Goal: Information Seeking & Learning: Learn about a topic

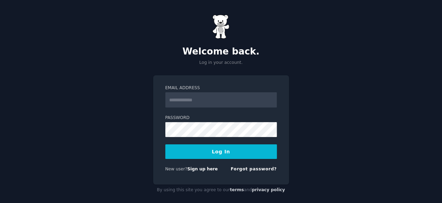
type input "**********"
click at [238, 152] on button "Log In" at bounding box center [221, 151] width 112 height 15
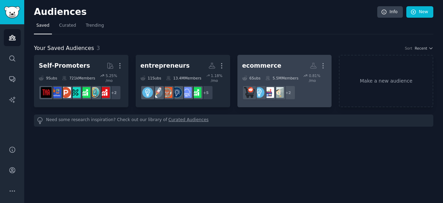
click at [267, 64] on div "ecommerce" at bounding box center [261, 65] width 39 height 9
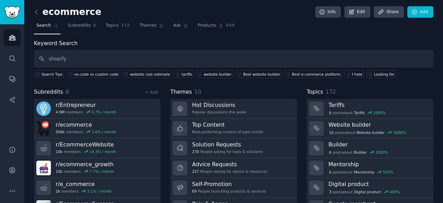
type input "shopify"
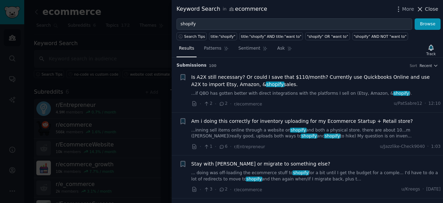
click at [430, 9] on span "Close" at bounding box center [431, 9] width 13 height 7
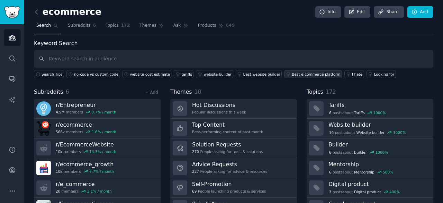
click at [286, 76] on link "Best e-commerce platform" at bounding box center [313, 74] width 58 height 8
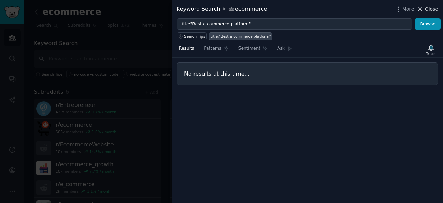
click at [435, 8] on span "Close" at bounding box center [431, 9] width 13 height 7
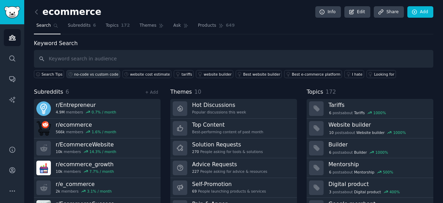
click at [85, 74] on div "no-code vs custom code" at bounding box center [96, 74] width 44 height 5
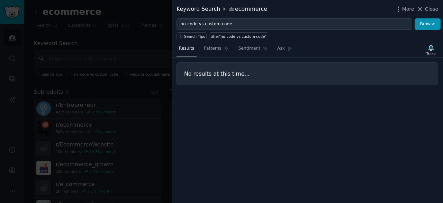
click at [434, 11] on span "Close" at bounding box center [431, 9] width 13 height 7
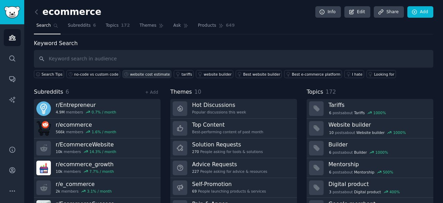
click at [145, 74] on div "website cost estimate" at bounding box center [150, 74] width 40 height 5
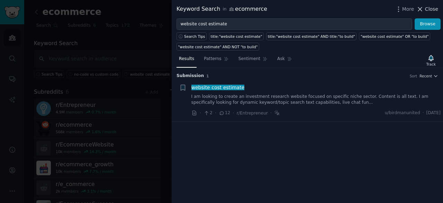
click at [431, 10] on span "Close" at bounding box center [431, 9] width 13 height 7
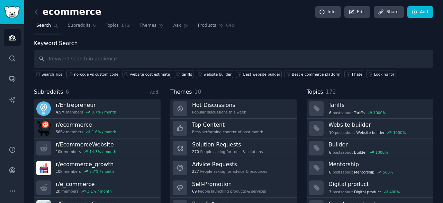
scroll to position [35, 0]
